Goal: Task Accomplishment & Management: Manage account settings

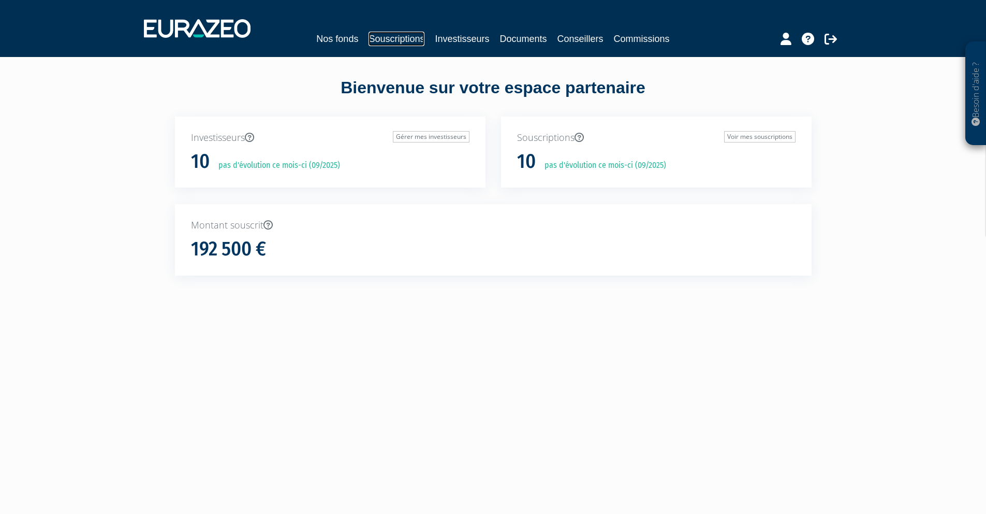
click at [418, 34] on link "Souscriptions" at bounding box center [397, 39] width 56 height 14
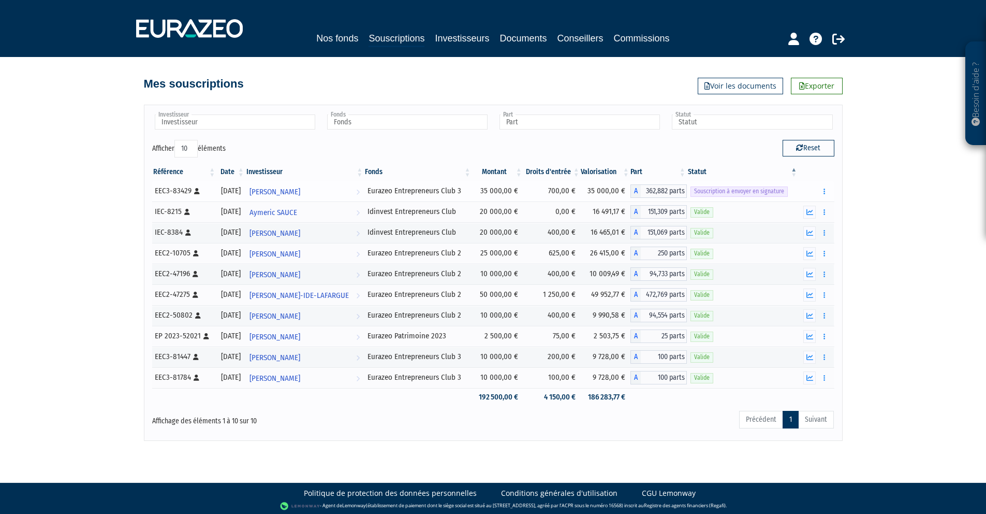
click at [761, 189] on span "Souscription à envoyer en signature" at bounding box center [739, 191] width 97 height 10
click at [826, 187] on button "button" at bounding box center [824, 191] width 12 height 13
click at [799, 207] on link "Envoyer à signer" at bounding box center [797, 209] width 59 height 17
